Goal: Information Seeking & Learning: Check status

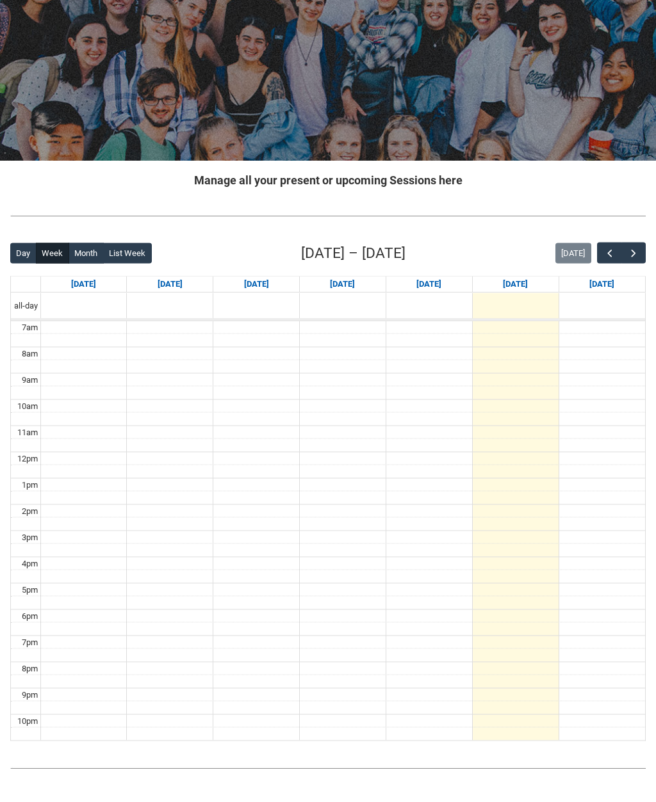
scroll to position [95, 0]
click at [634, 254] on span "button" at bounding box center [633, 253] width 13 height 13
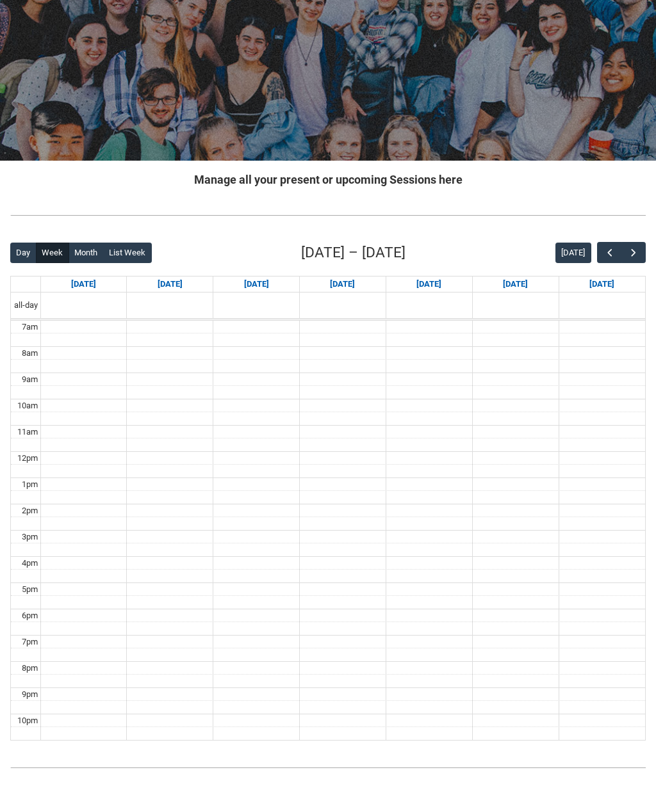
click at [631, 247] on span "button" at bounding box center [633, 253] width 13 height 13
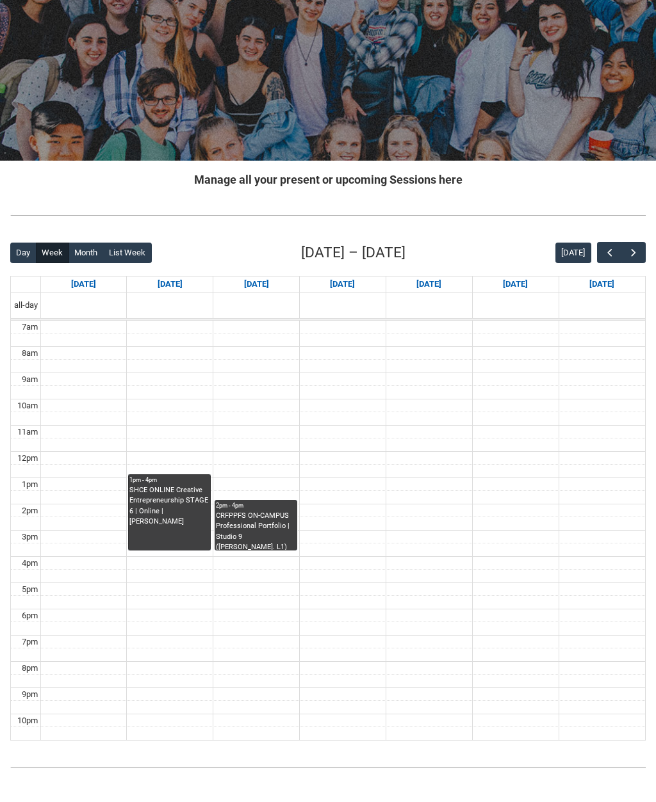
click at [150, 536] on link "1pm - 4pm SHCE ONLINE Creative Entrepreneurship STAGE 6 | Online | [PERSON_NAME]" at bounding box center [169, 513] width 83 height 76
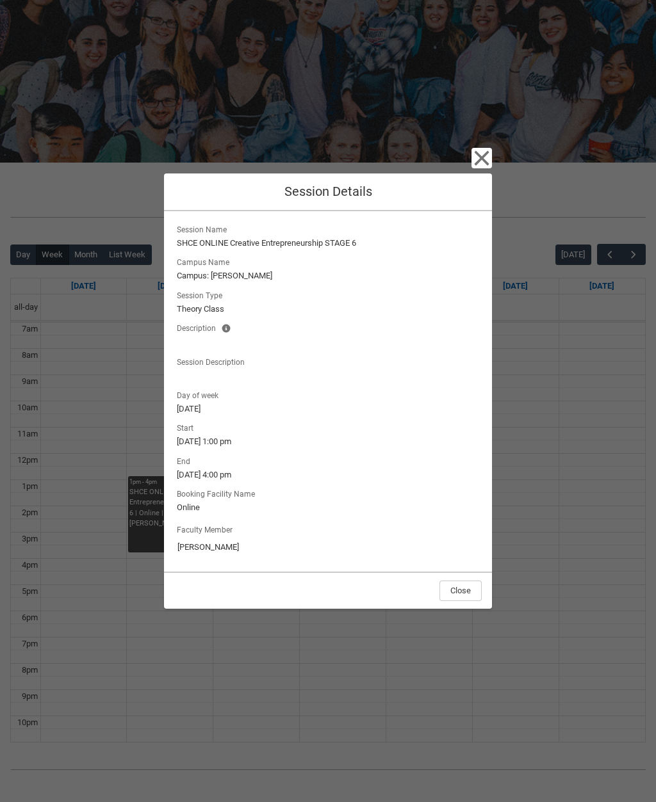
scroll to position [93, 0]
click at [478, 168] on icon "button" at bounding box center [481, 158] width 20 height 20
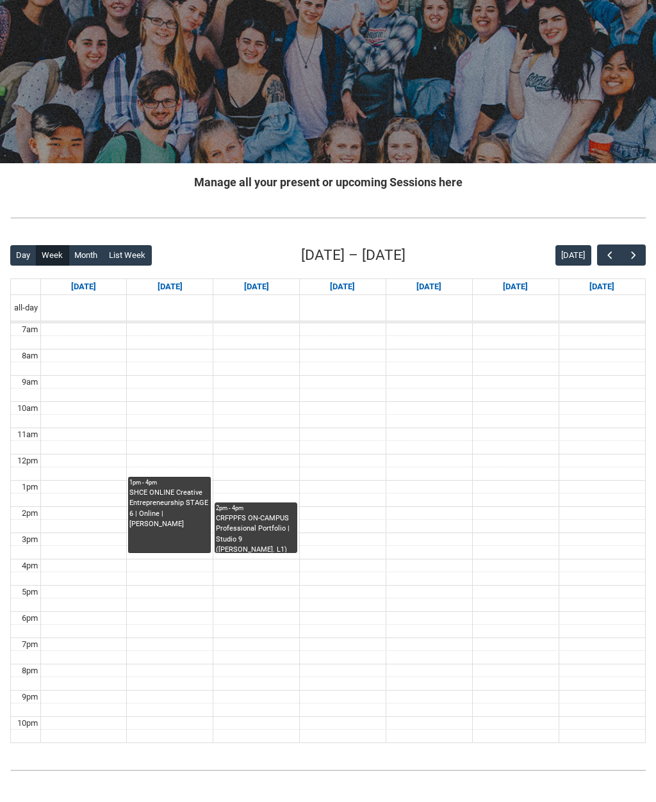
click at [165, 538] on link "1pm - 4pm SHCE ONLINE Creative Entrepreneurship STAGE 6 | Online | [PERSON_NAME]" at bounding box center [169, 515] width 83 height 76
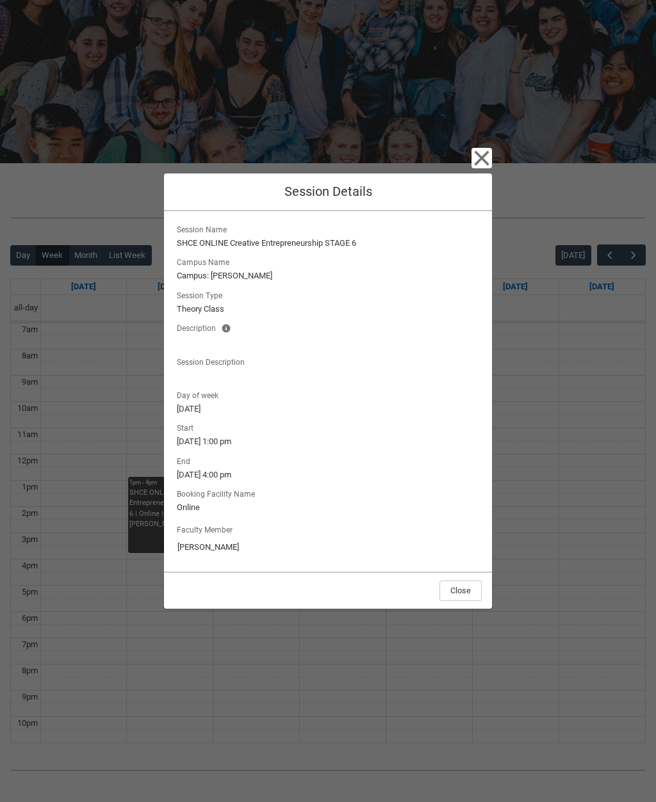
click at [117, 501] on div "Close Session Details Session Name SHCE ONLINE Creative Entrepreneurship STAGE …" at bounding box center [328, 401] width 656 height 802
click at [469, 190] on div "Close Session Details Session Name SHCE ONLINE Creative Entrepreneurship STAGE …" at bounding box center [328, 401] width 328 height 802
click at [468, 189] on div "Close Session Details Session Name SHCE ONLINE Creative Entrepreneurship STAGE …" at bounding box center [328, 401] width 328 height 802
click at [471, 168] on icon "button" at bounding box center [481, 158] width 20 height 20
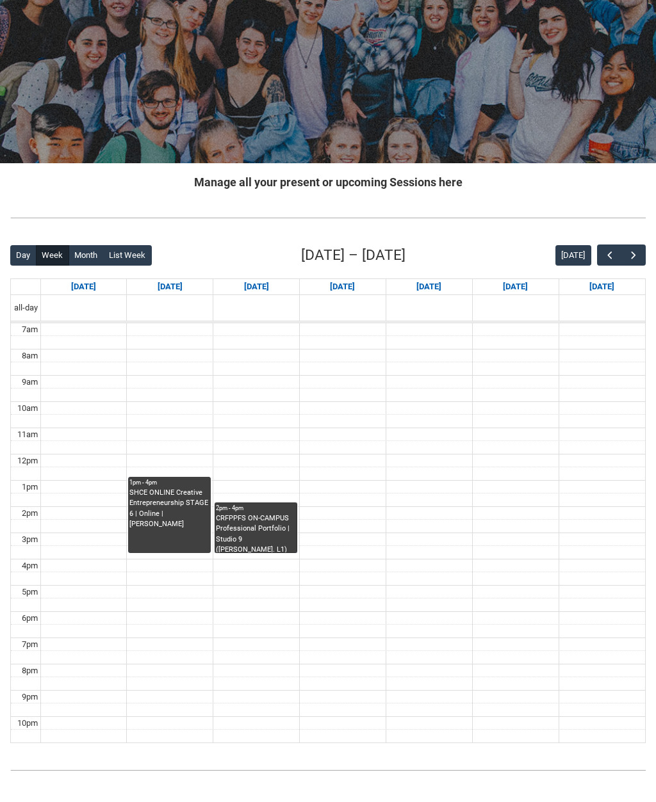
click at [256, 523] on link "2pm - 4pm CRFPPFS ON-CAMPUS Professional Portfolio | [GEOGRAPHIC_DATA] ([PERSON…" at bounding box center [255, 528] width 83 height 51
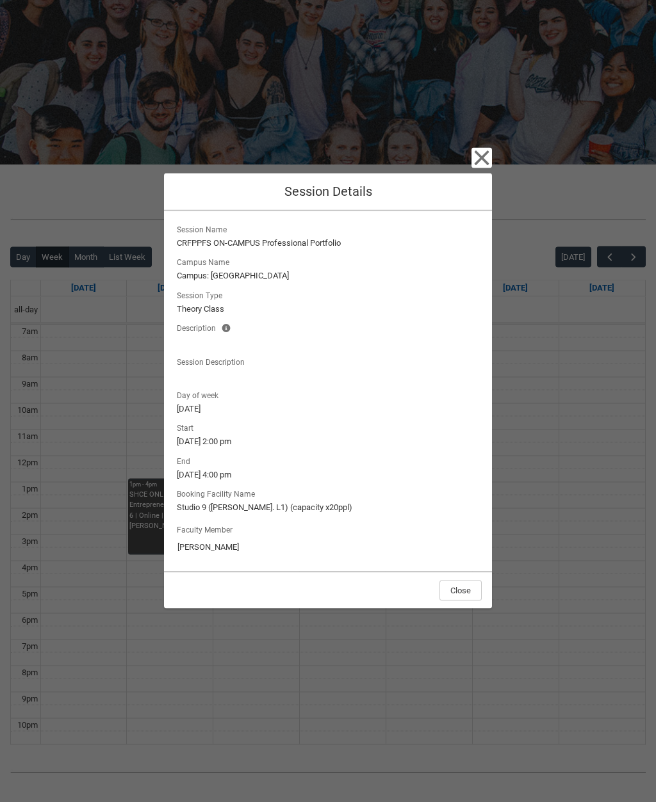
scroll to position [90, 0]
click at [485, 168] on icon "button" at bounding box center [481, 158] width 20 height 20
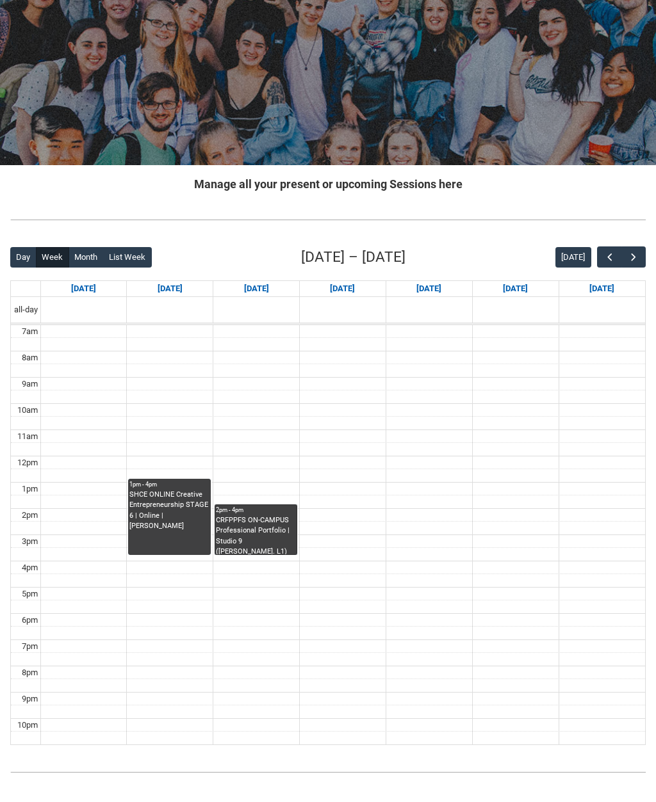
click at [233, 524] on link "2pm - 4pm CRFPPFS ON-CAMPUS Professional Portfolio | [GEOGRAPHIC_DATA] ([PERSON…" at bounding box center [255, 530] width 83 height 51
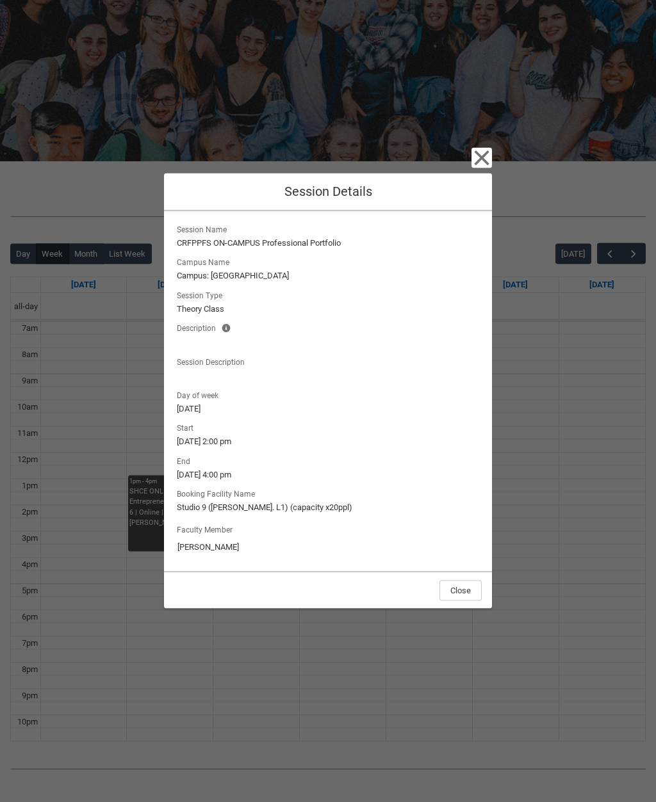
click at [490, 168] on icon "button" at bounding box center [481, 158] width 20 height 20
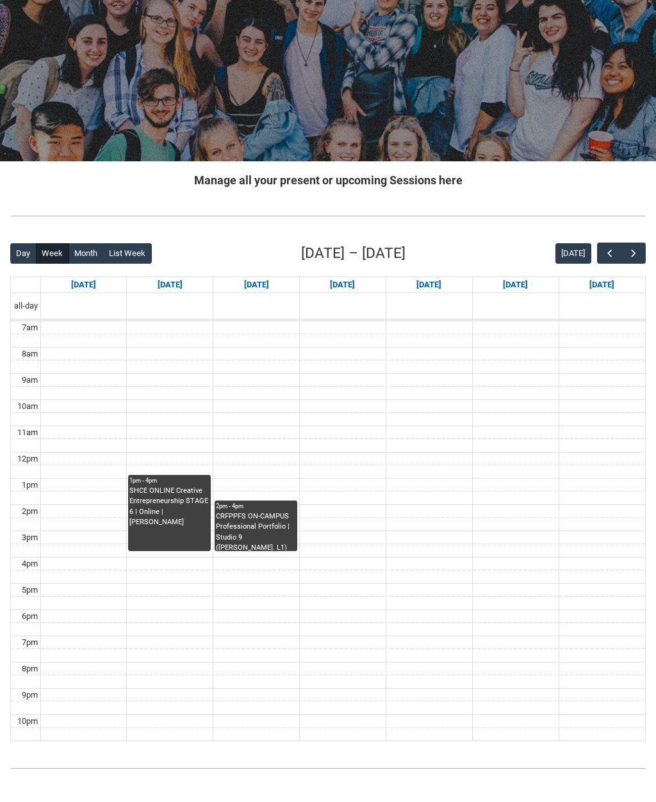
click at [622, 258] on button "button" at bounding box center [633, 253] width 24 height 21
click at [149, 521] on link "1pm - 4pm SHCE ONLINE Creative Entrepreneurship STAGE 6 | Online | [PERSON_NAME]" at bounding box center [169, 513] width 83 height 76
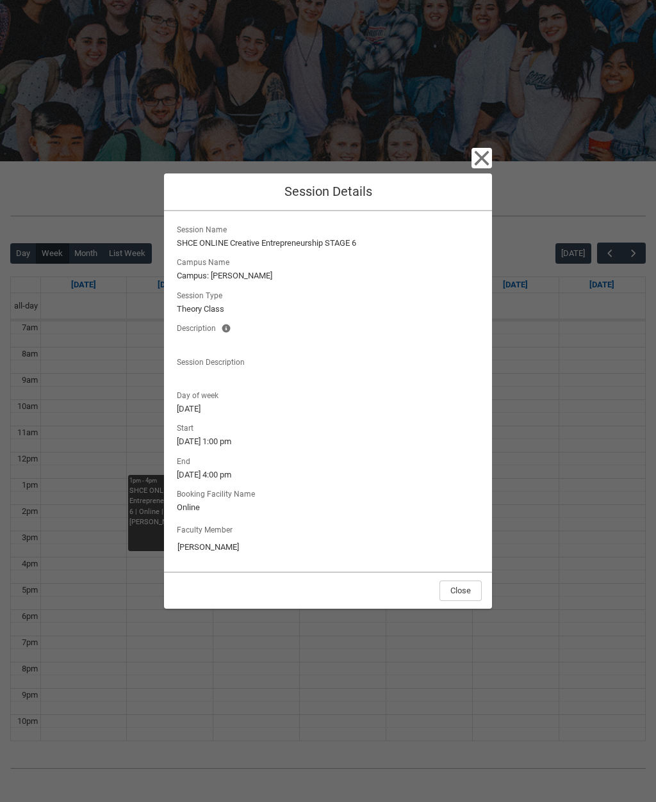
click at [478, 168] on icon "button" at bounding box center [481, 158] width 20 height 20
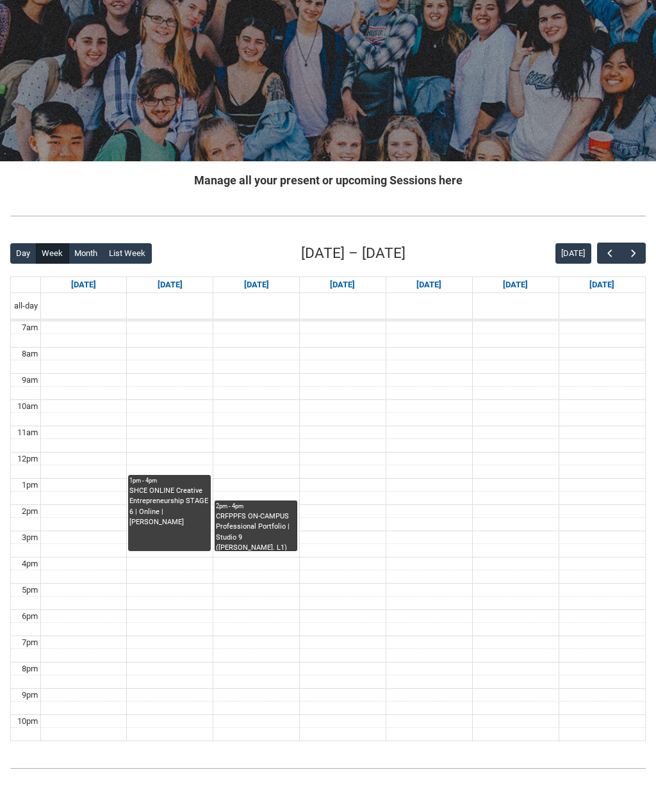
click at [248, 529] on link "2pm - 4pm CRFPPFS ON-CAMPUS Professional Portfolio | [GEOGRAPHIC_DATA] ([PERSON…" at bounding box center [255, 526] width 83 height 51
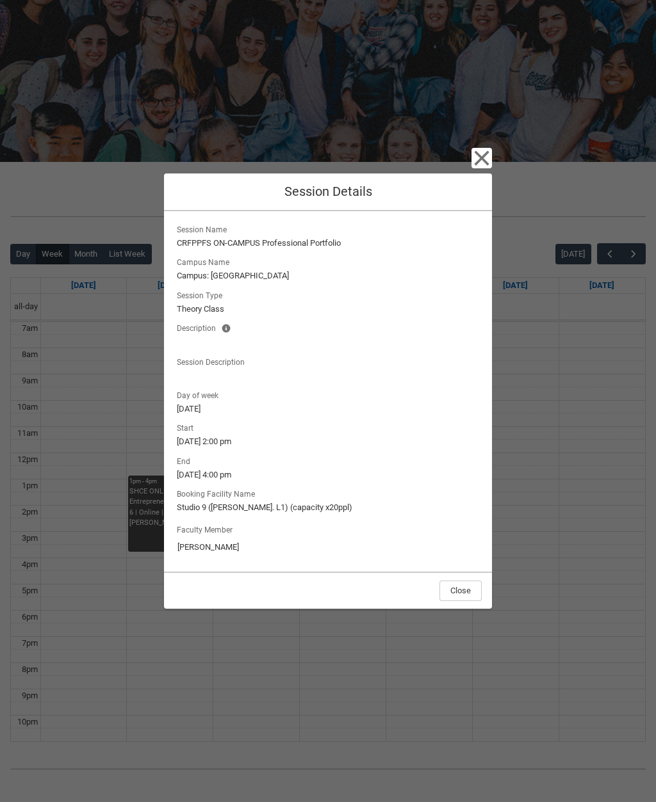
scroll to position [93, 0]
click at [133, 577] on div "Close Session Details Session Name CRFPPFS ON-CAMPUS Professional Portfolio Cam…" at bounding box center [328, 401] width 656 height 802
click at [307, 35] on div "Close Session Details Session Name CRFPPFS ON-CAMPUS Professional Portfolio Cam…" at bounding box center [328, 401] width 328 height 802
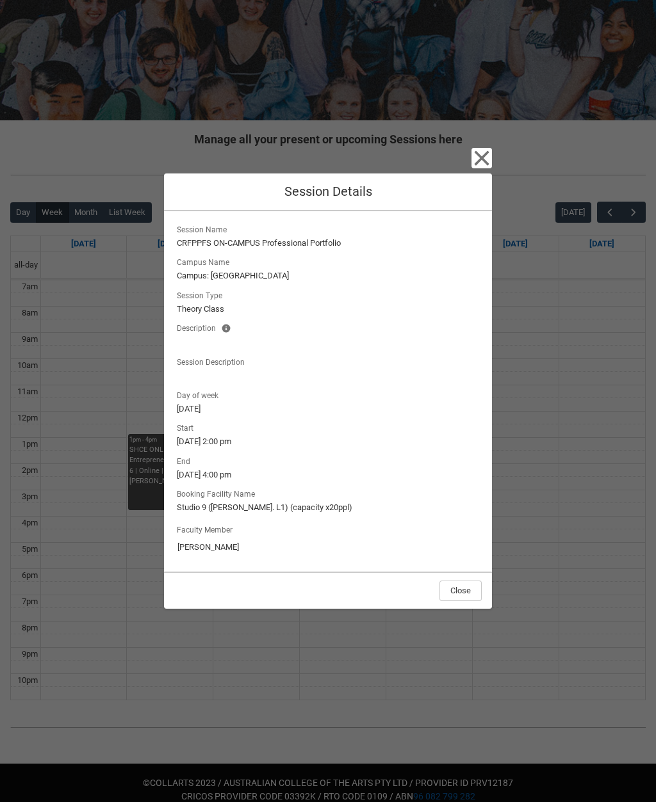
click at [490, 149] on icon "button" at bounding box center [481, 158] width 20 height 20
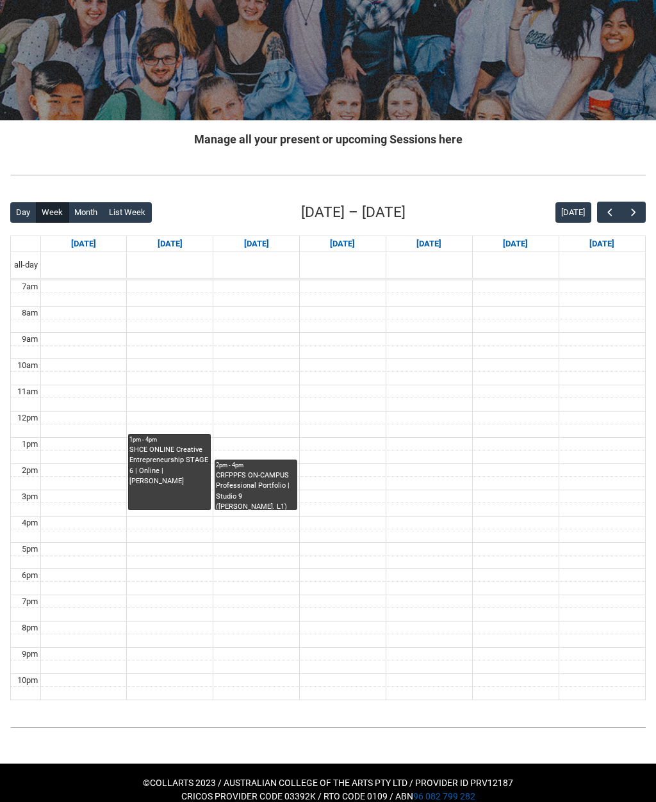
click at [154, 464] on link "1pm - 4pm SHCE ONLINE Creative Entrepreneurship STAGE 6 | Online | [PERSON_NAME]" at bounding box center [169, 472] width 83 height 76
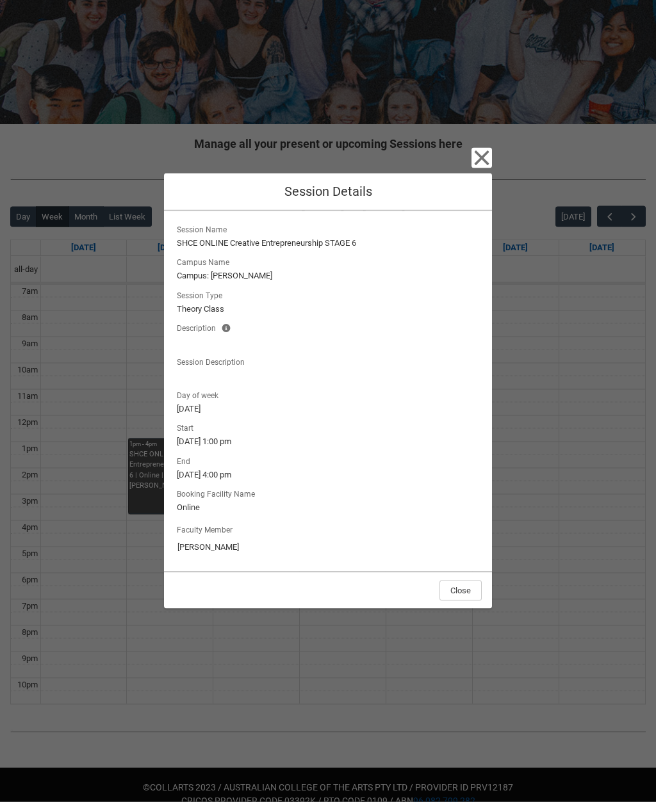
scroll to position [138, 0]
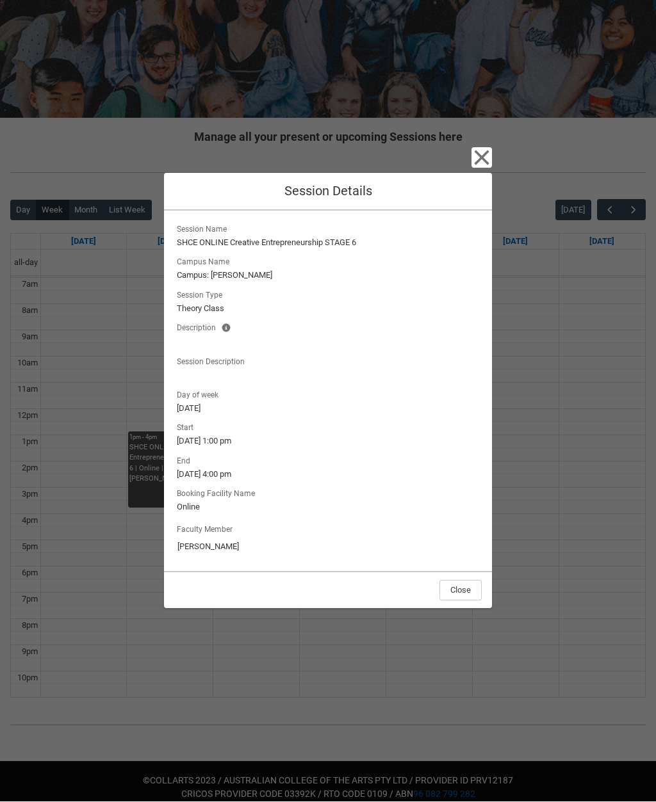
click at [129, 384] on div "Close Session Details Session Name SHCE ONLINE Creative Entrepreneurship STAGE …" at bounding box center [328, 401] width 656 height 802
click at [485, 161] on icon "button" at bounding box center [481, 157] width 15 height 15
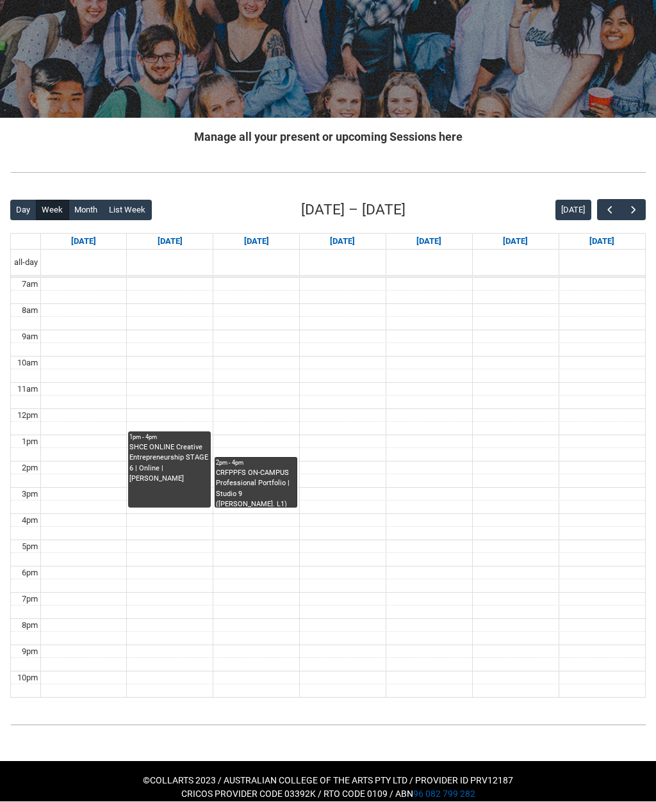
click at [241, 472] on link "2pm - 4pm CRFPPFS ON-CAMPUS Professional Portfolio | [GEOGRAPHIC_DATA] ([PERSON…" at bounding box center [255, 483] width 83 height 51
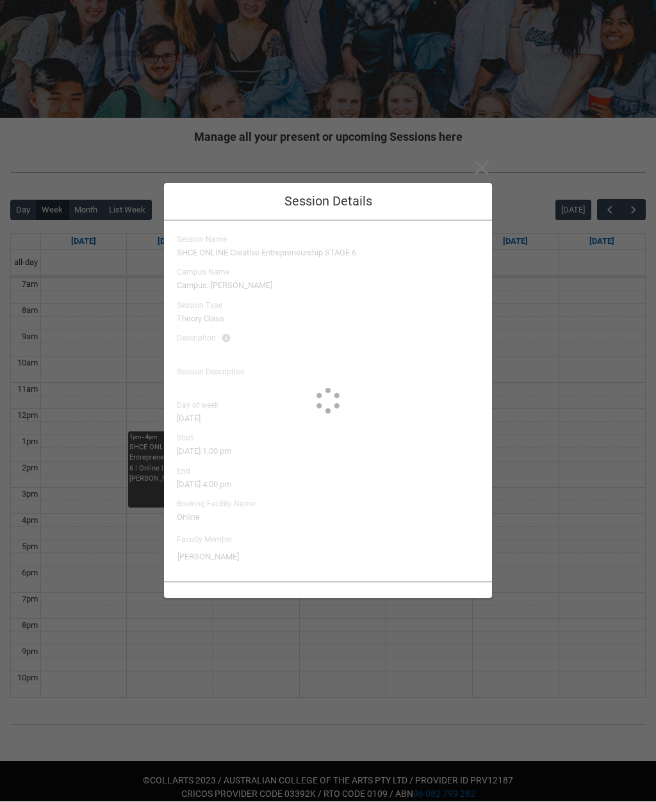
type input "[PERSON_NAME]"
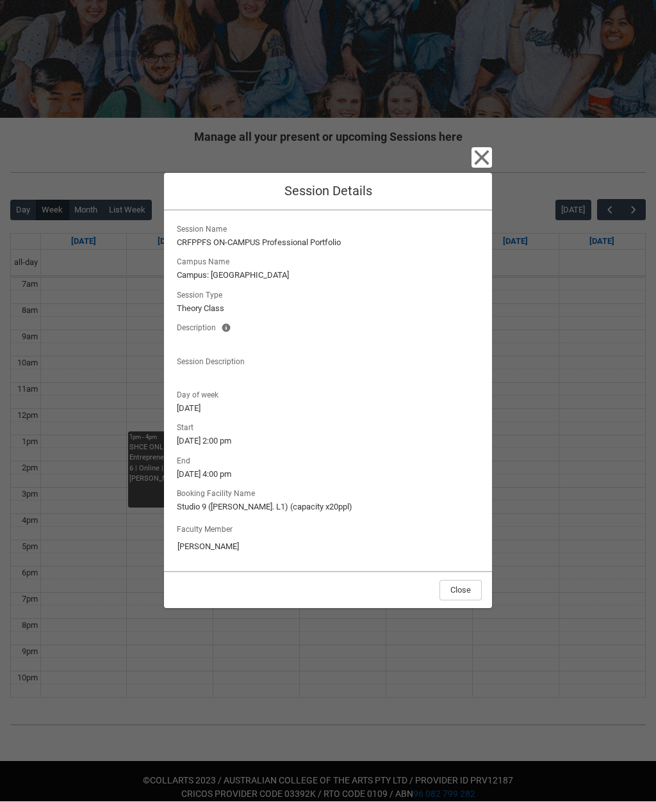
click at [480, 159] on icon "button" at bounding box center [481, 157] width 15 height 15
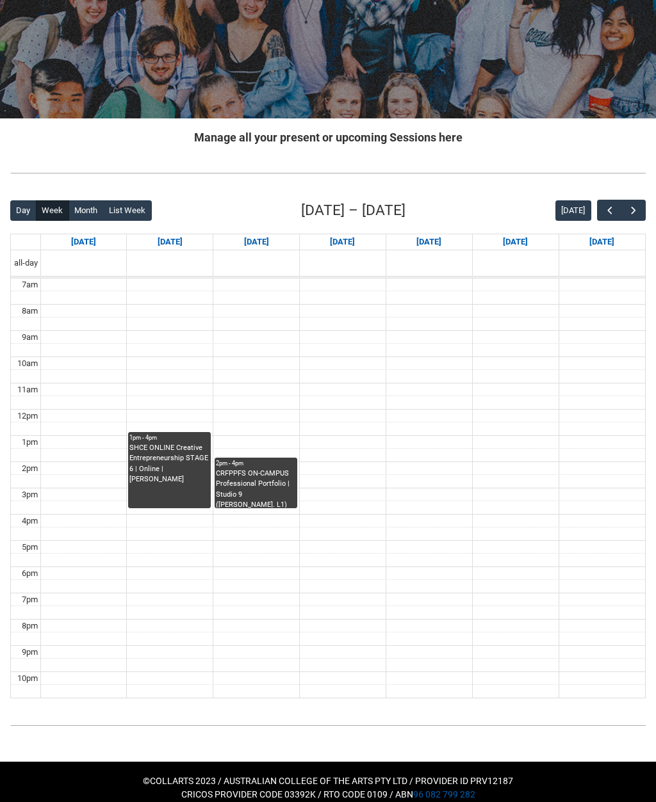
click at [633, 207] on span "button" at bounding box center [633, 210] width 13 height 13
click at [631, 210] on span "button" at bounding box center [633, 210] width 13 height 13
click at [634, 214] on span "button" at bounding box center [633, 210] width 13 height 13
click at [632, 214] on span "button" at bounding box center [633, 210] width 13 height 13
click at [633, 214] on span "button" at bounding box center [633, 210] width 13 height 13
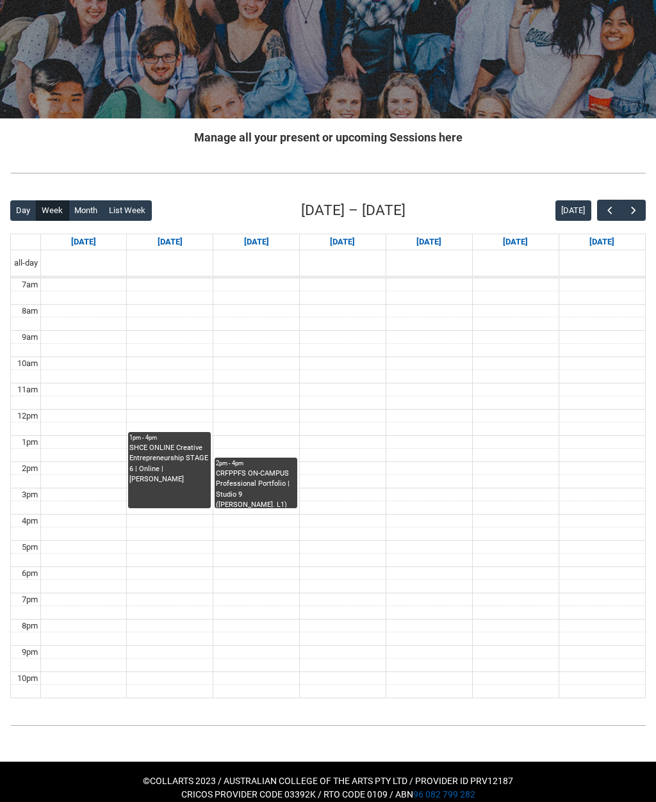
click at [631, 213] on span "button" at bounding box center [633, 210] width 13 height 13
click at [630, 207] on span "button" at bounding box center [633, 210] width 13 height 13
click at [570, 205] on button "[DATE]" at bounding box center [573, 210] width 36 height 20
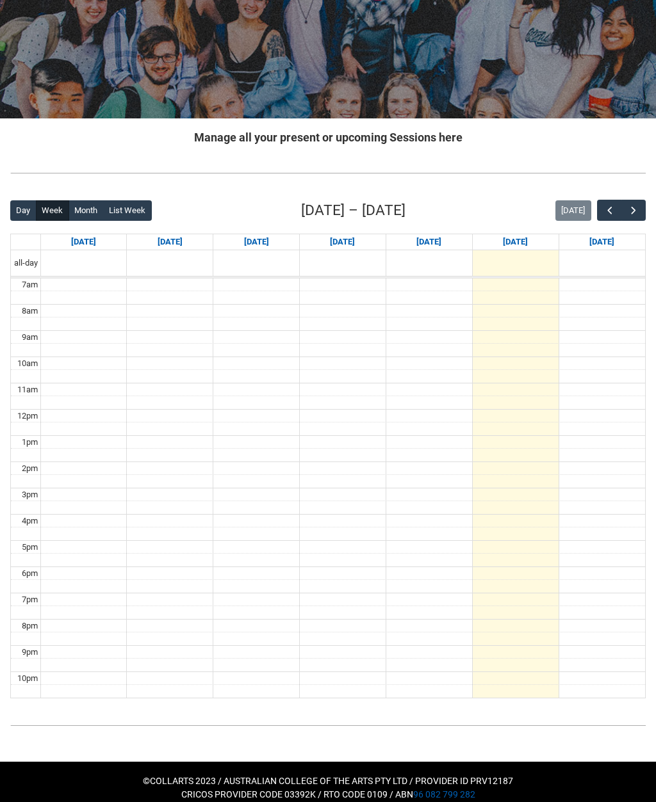
click at [633, 204] on span "button" at bounding box center [633, 210] width 13 height 13
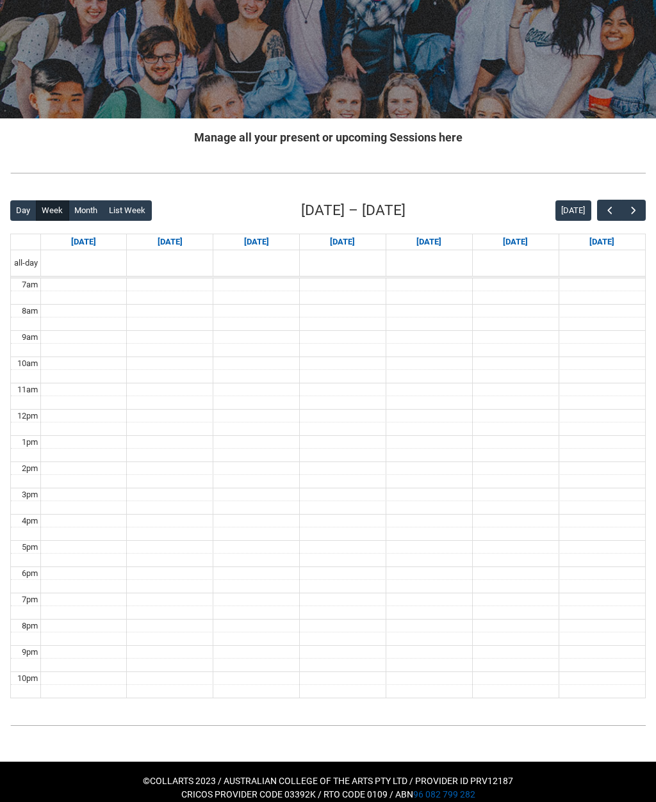
click at [608, 211] on span "button" at bounding box center [609, 210] width 13 height 13
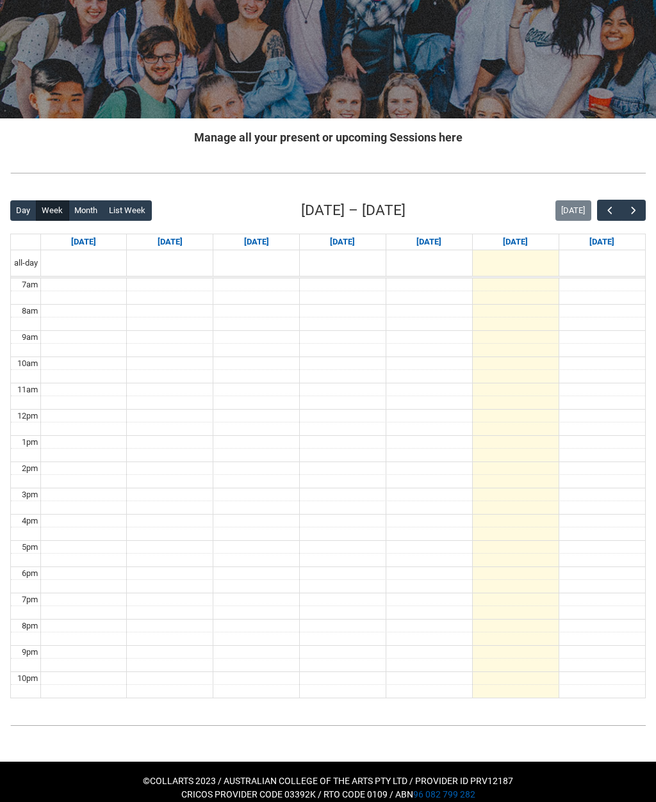
click at [638, 211] on span "button" at bounding box center [633, 210] width 13 height 13
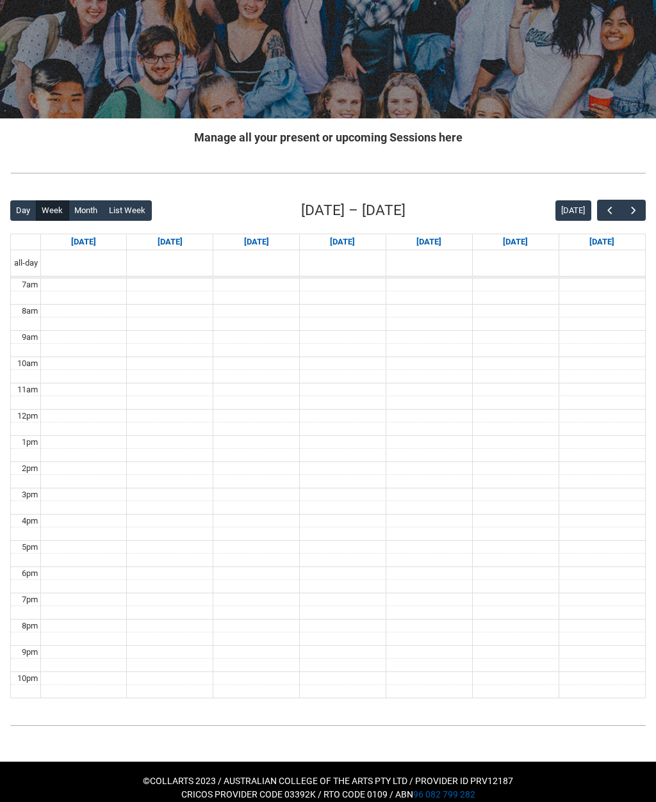
click at [636, 211] on span "button" at bounding box center [633, 210] width 13 height 13
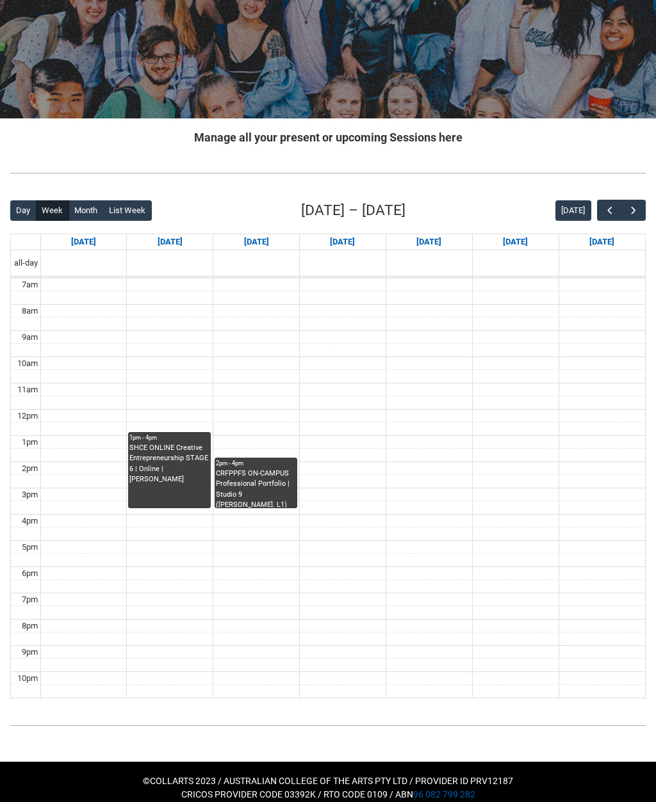
click at [634, 209] on span "button" at bounding box center [633, 210] width 13 height 13
click at [633, 209] on span "button" at bounding box center [633, 210] width 13 height 13
click at [632, 210] on span "button" at bounding box center [633, 210] width 13 height 13
click at [631, 214] on span "button" at bounding box center [633, 210] width 13 height 13
click at [633, 213] on span "button" at bounding box center [633, 210] width 13 height 13
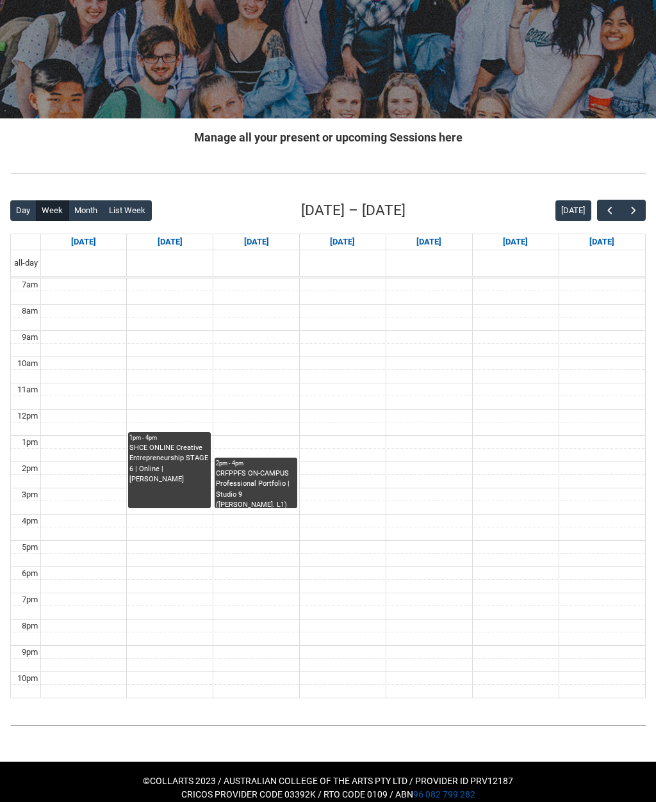
click at [631, 214] on span "button" at bounding box center [633, 210] width 13 height 13
click at [634, 216] on span "button" at bounding box center [633, 210] width 13 height 13
click at [633, 211] on span "button" at bounding box center [633, 210] width 13 height 13
click at [632, 210] on span "button" at bounding box center [633, 210] width 13 height 13
click at [631, 211] on span "button" at bounding box center [633, 210] width 13 height 13
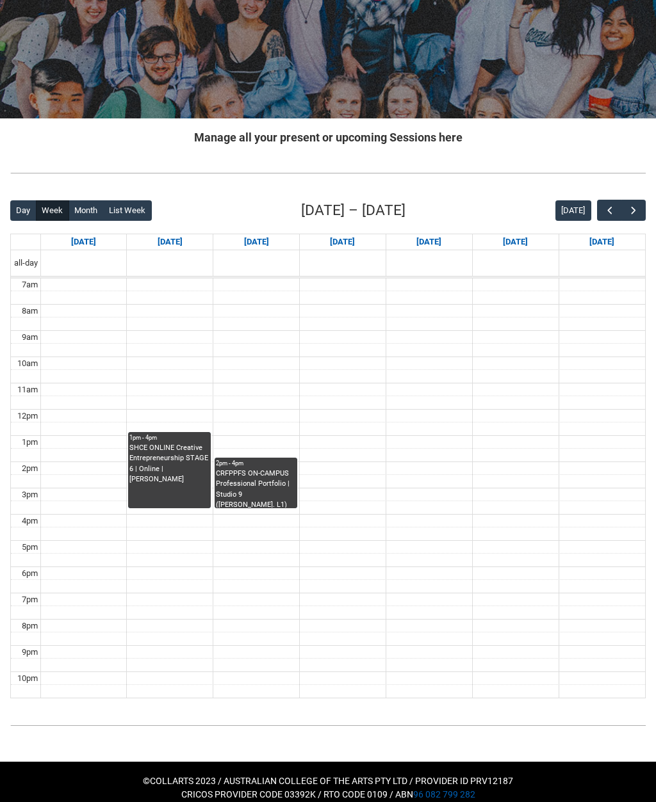
click at [630, 210] on span "button" at bounding box center [633, 210] width 13 height 13
click at [629, 212] on span "button" at bounding box center [633, 210] width 13 height 13
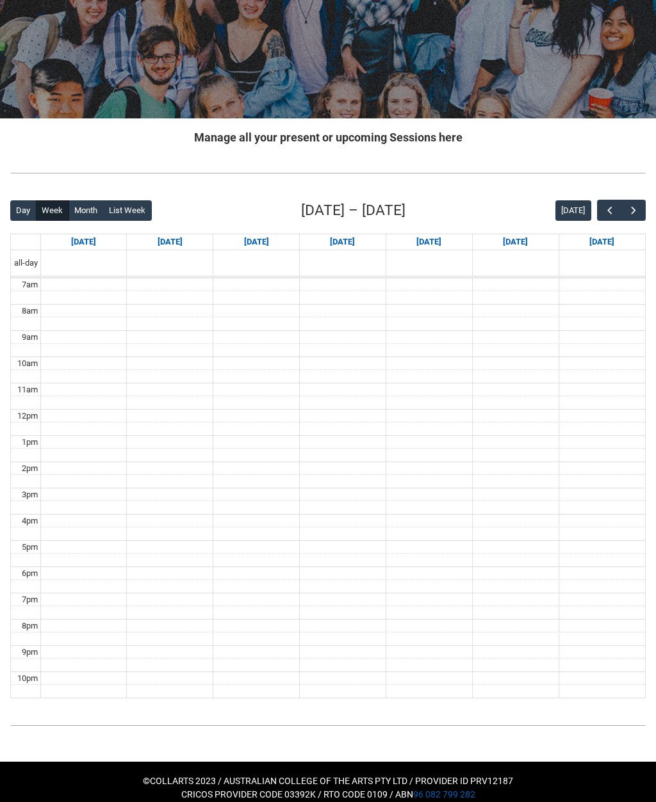
click at [630, 212] on span "button" at bounding box center [633, 210] width 13 height 13
click at [606, 214] on span "button" at bounding box center [609, 210] width 13 height 13
click at [605, 213] on span "button" at bounding box center [609, 210] width 13 height 13
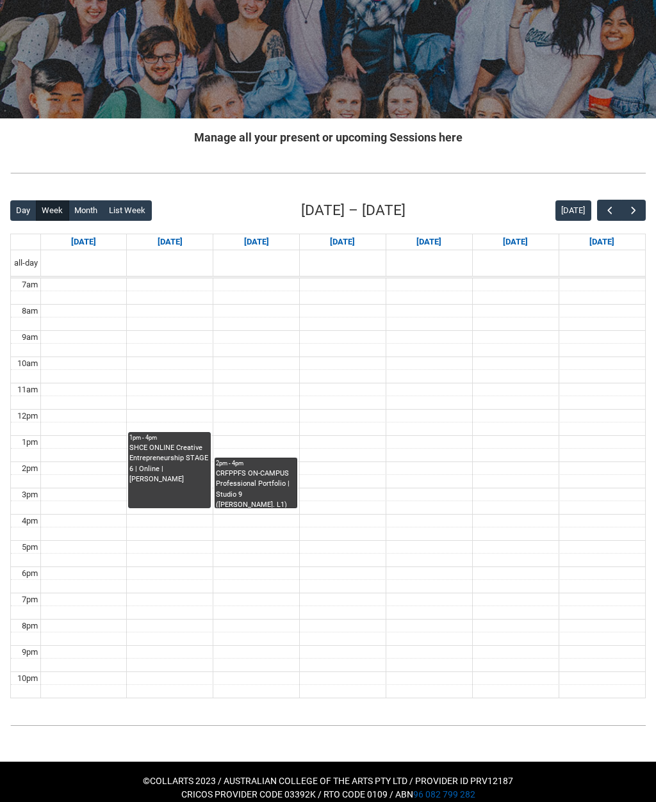
click at [255, 472] on link "2pm - 4pm CRFPPFS ON-CAMPUS Professional Portfolio | [GEOGRAPHIC_DATA] ([PERSON…" at bounding box center [255, 483] width 83 height 51
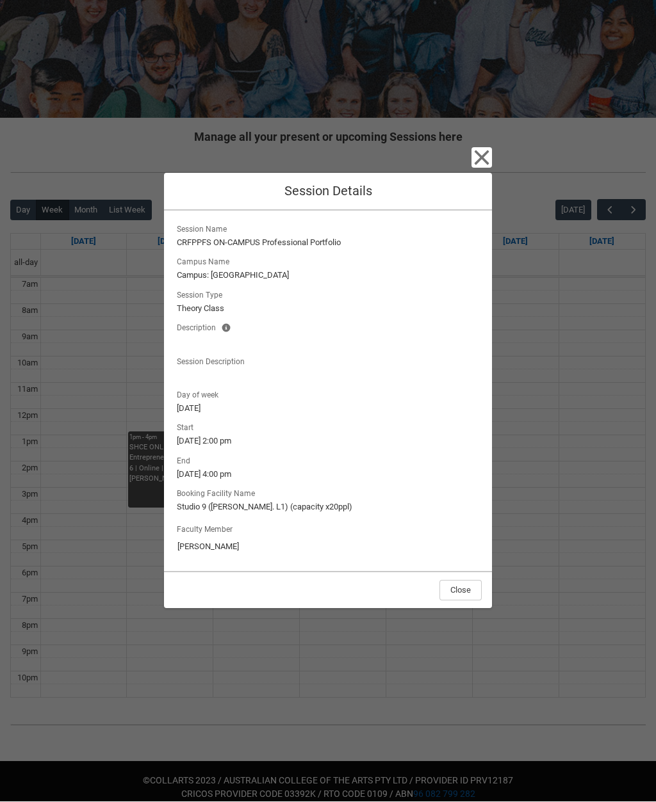
click at [116, 357] on div "Close Session Details Session Name CRFPPFS ON-CAMPUS Professional Portfolio Cam…" at bounding box center [328, 401] width 656 height 802
click at [490, 153] on icon "button" at bounding box center [481, 158] width 20 height 20
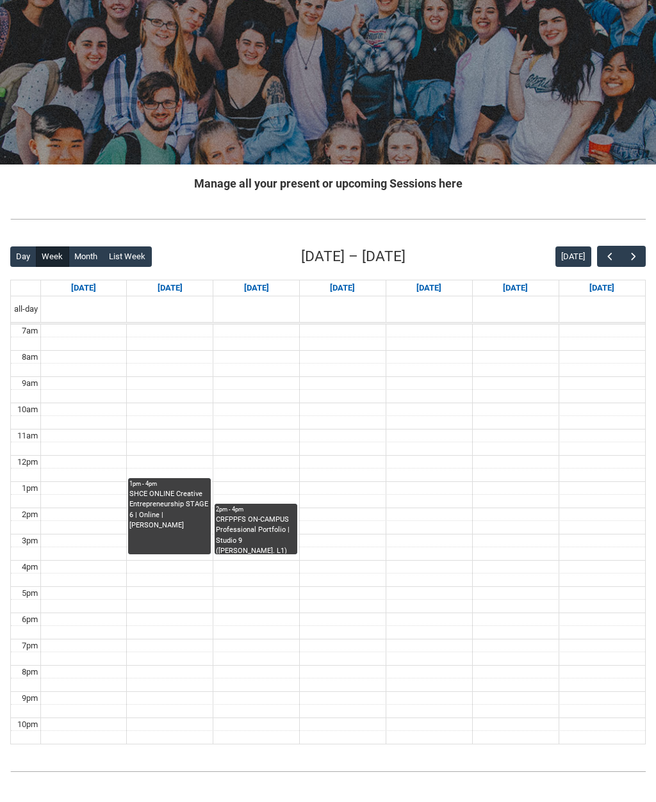
scroll to position [0, 0]
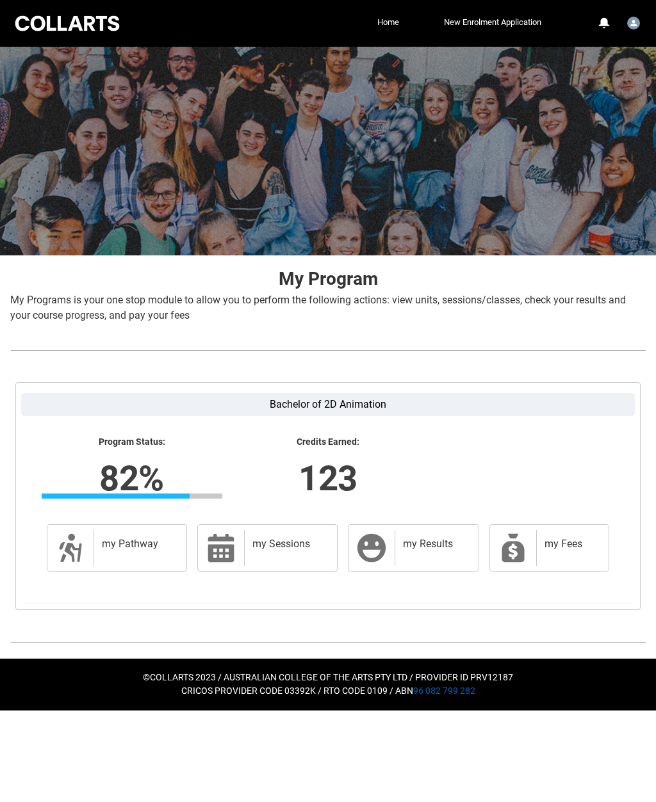
click at [255, 542] on h2 "my Sessions" at bounding box center [288, 544] width 72 height 13
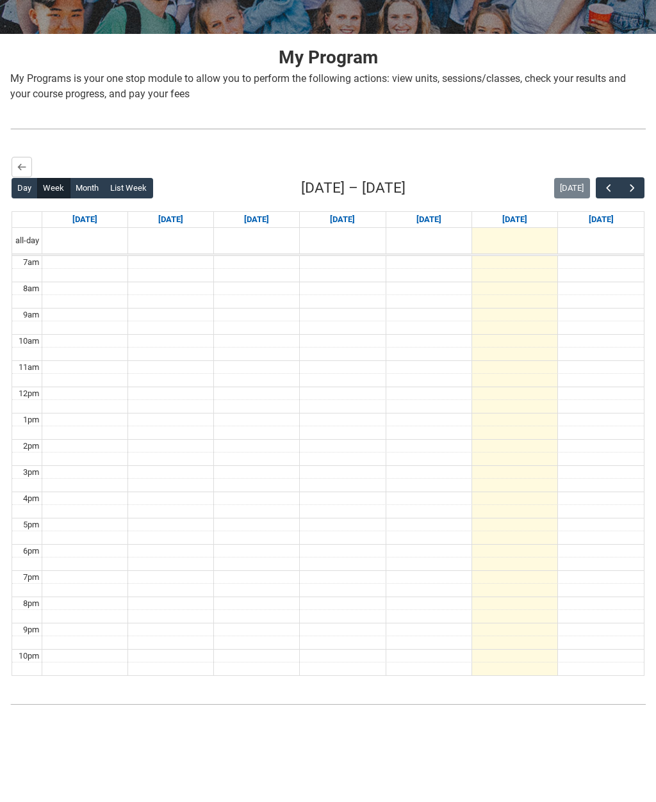
scroll to position [138, 0]
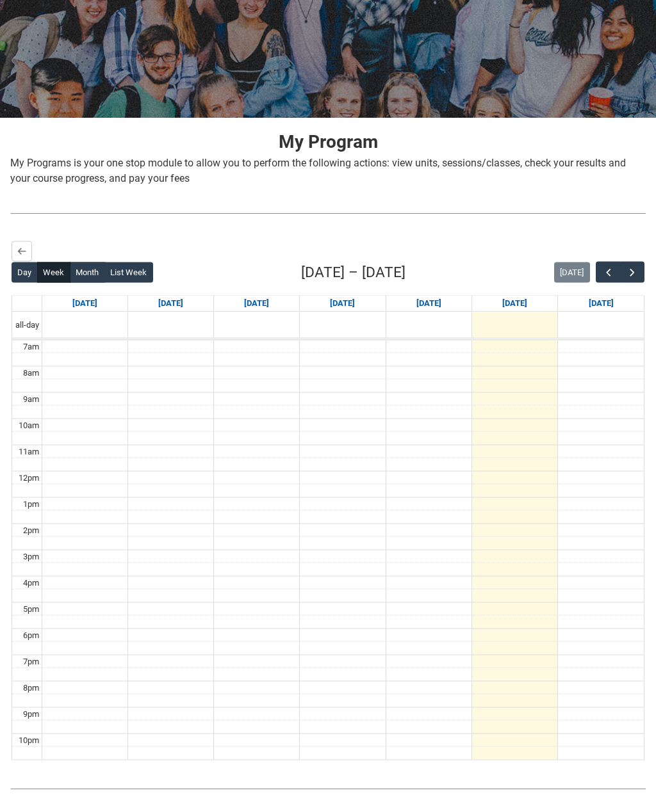
click at [630, 270] on span "button" at bounding box center [632, 272] width 13 height 13
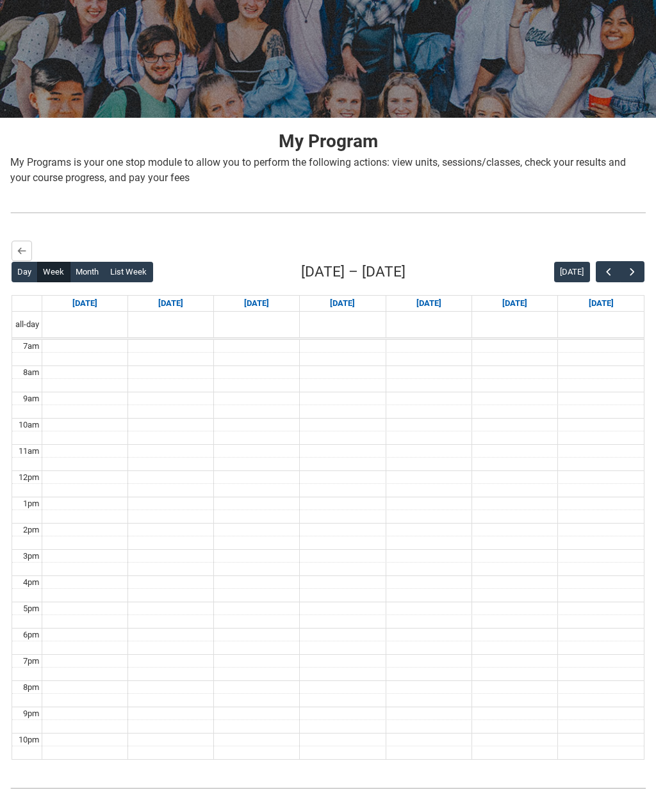
click at [638, 270] on span "button" at bounding box center [632, 272] width 13 height 13
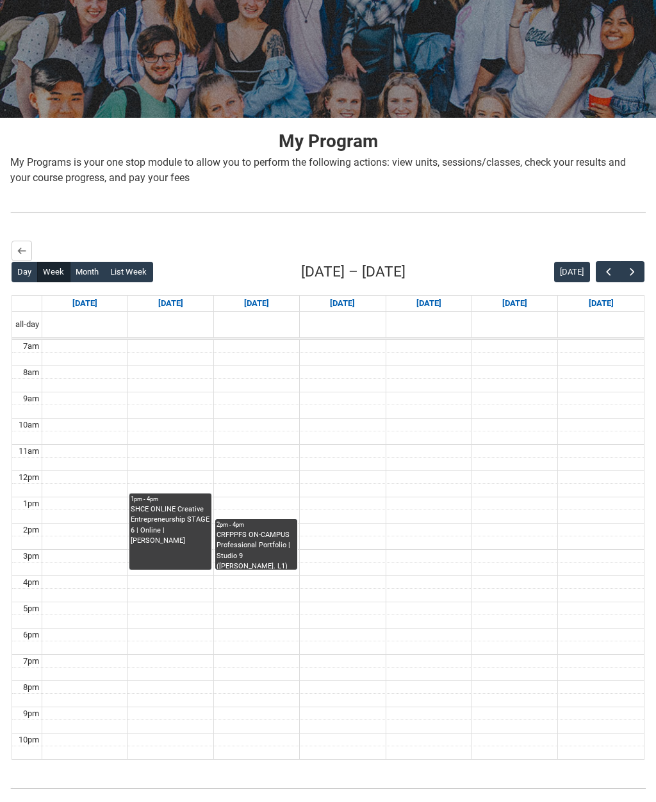
click at [163, 533] on link "1pm - 4pm SHCE ONLINE Creative Entrepreneurship STAGE 6 | Online | [PERSON_NAME]" at bounding box center [170, 532] width 82 height 76
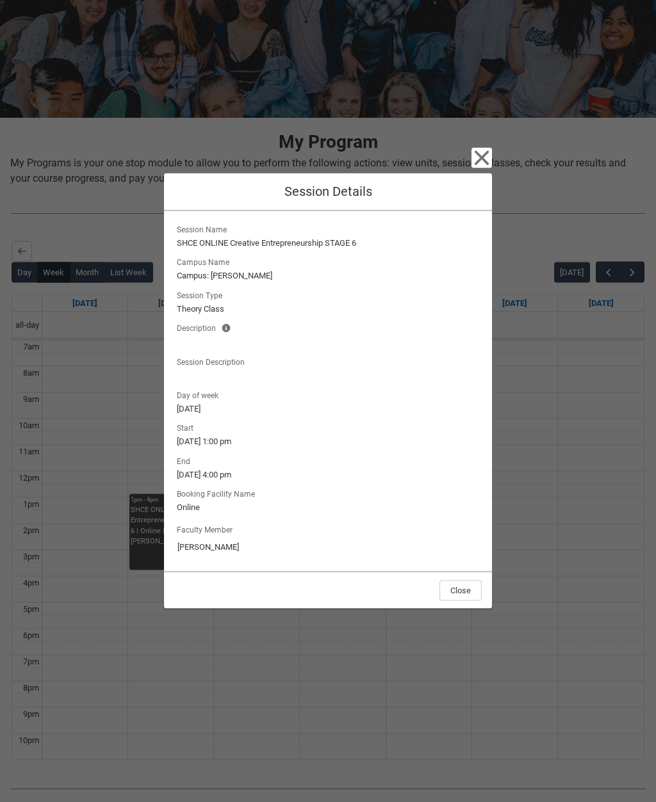
click at [468, 181] on div "Close Session Details Session Name SHCE ONLINE Creative Entrepreneurship STAGE …" at bounding box center [328, 401] width 328 height 802
click at [487, 168] on icon "button" at bounding box center [481, 158] width 20 height 20
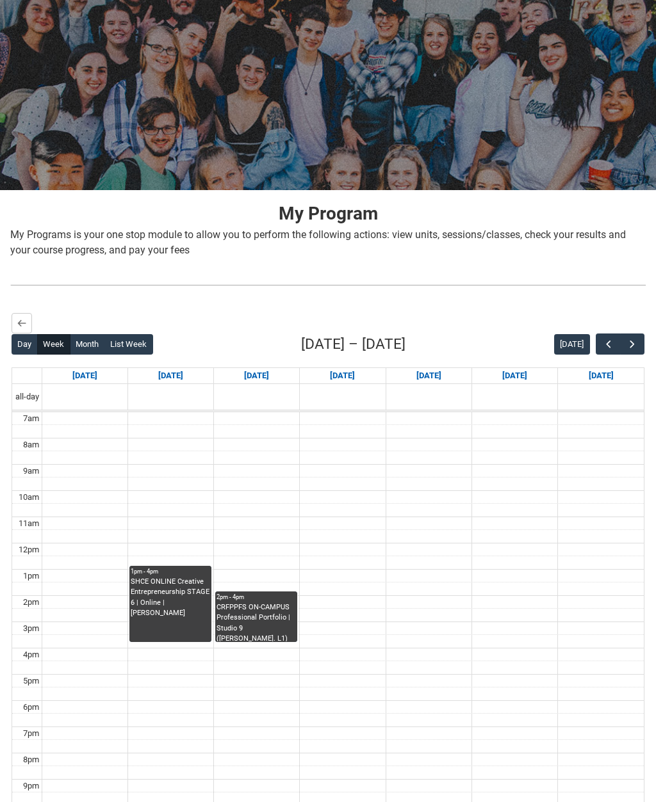
scroll to position [0, 0]
